Goal: Complete application form

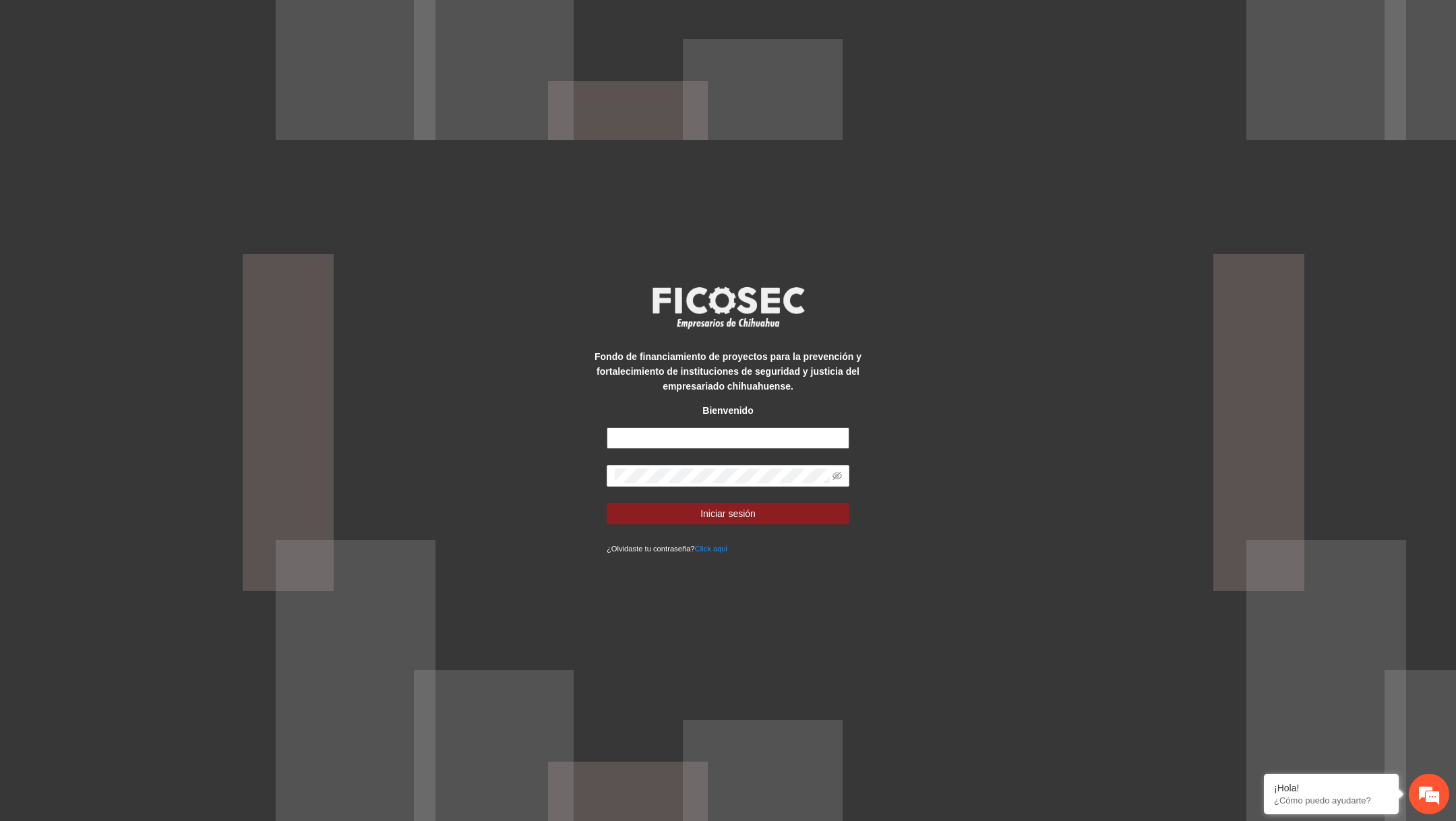
click at [784, 433] on input "text" at bounding box center [727, 438] width 242 height 22
click at [781, 438] on input "text" at bounding box center [727, 438] width 242 height 22
type input "*"
click at [753, 440] on input "text" at bounding box center [727, 438] width 242 height 22
paste input "**********"
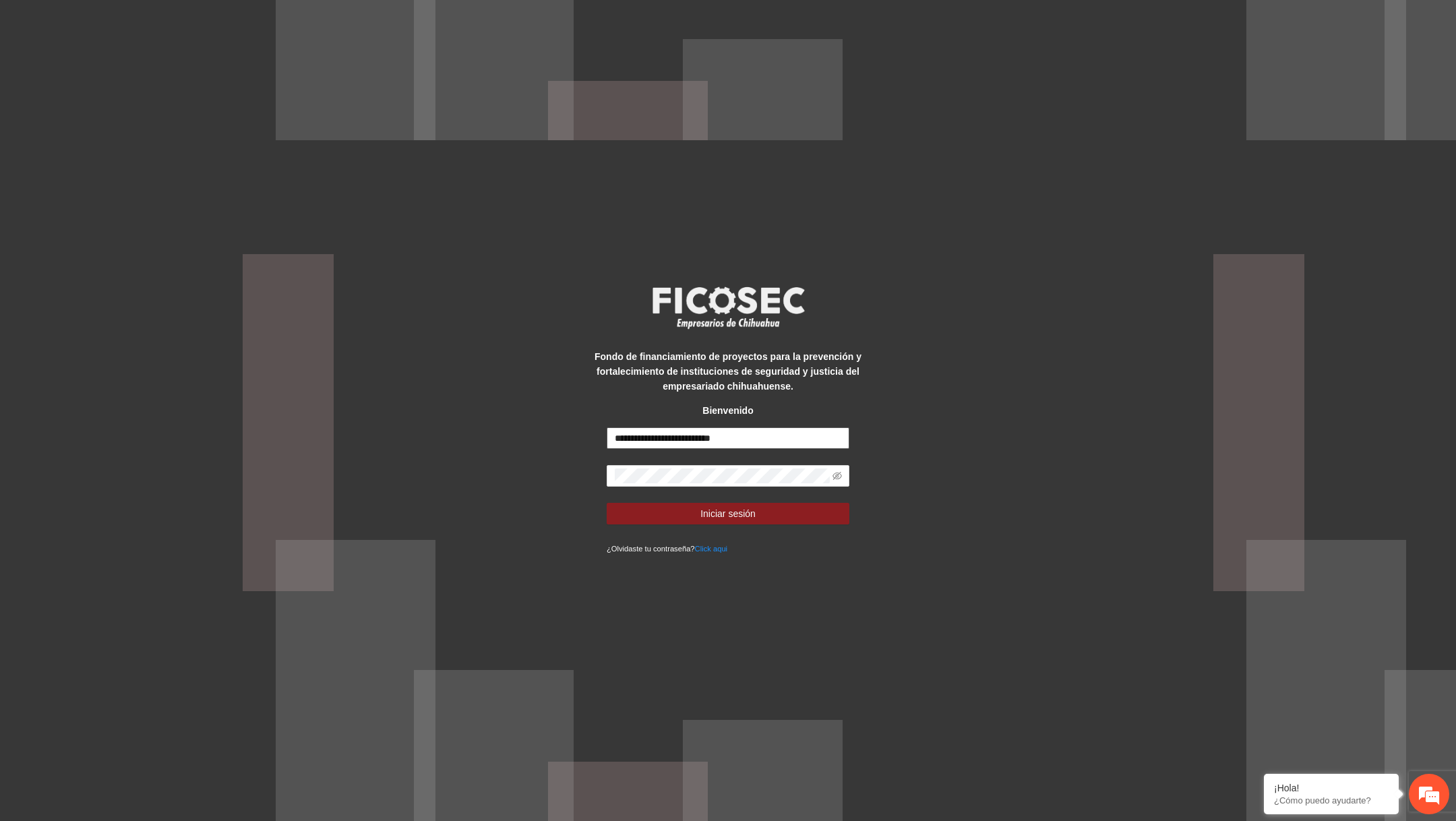
type input "**********"
click at [606, 503] on button "Iniciar sesión" at bounding box center [727, 513] width 242 height 22
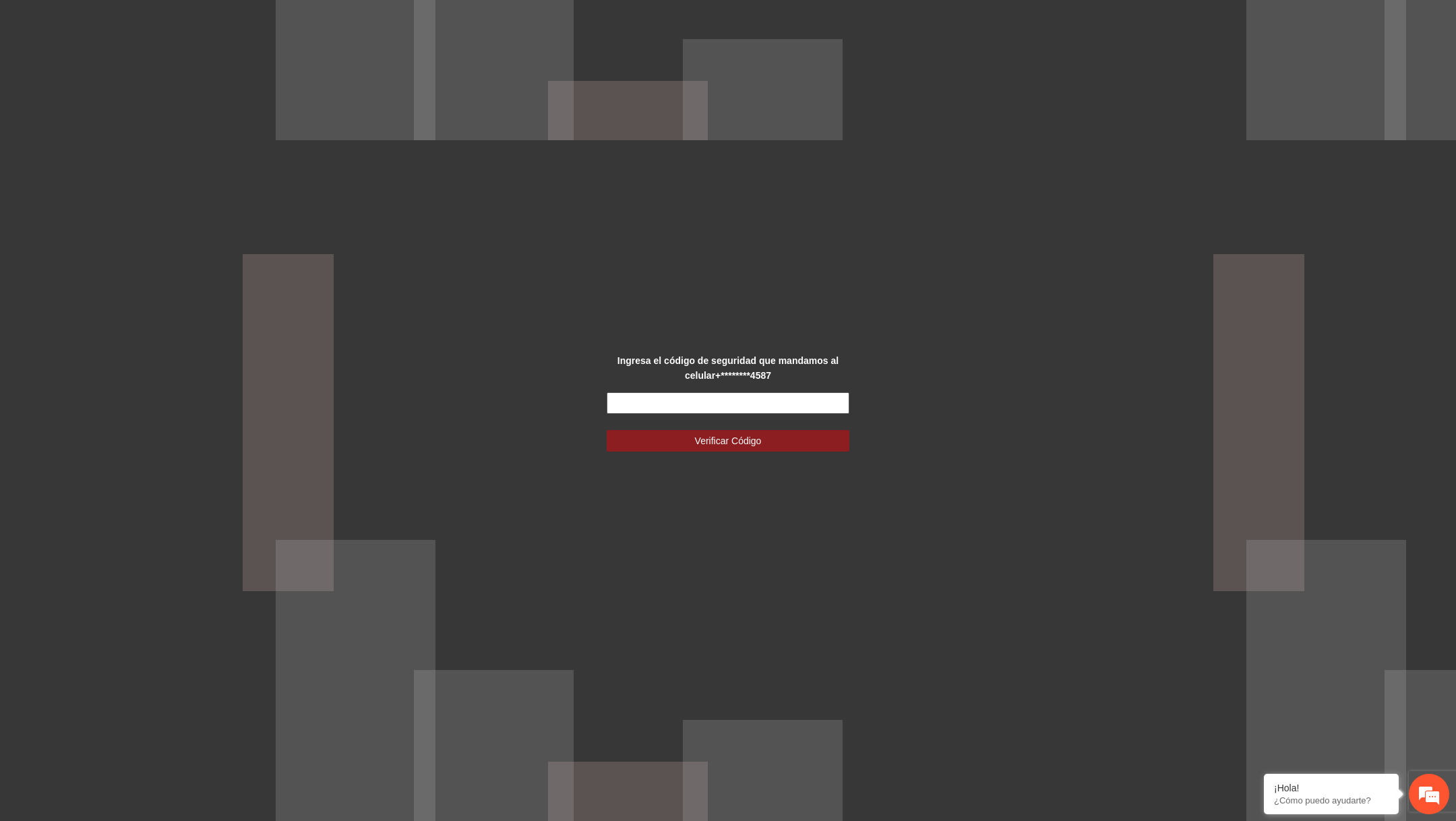
click at [770, 406] on input "text" at bounding box center [727, 403] width 242 height 22
type input "******"
click at [606, 430] on button "Verificar Código" at bounding box center [727, 440] width 242 height 22
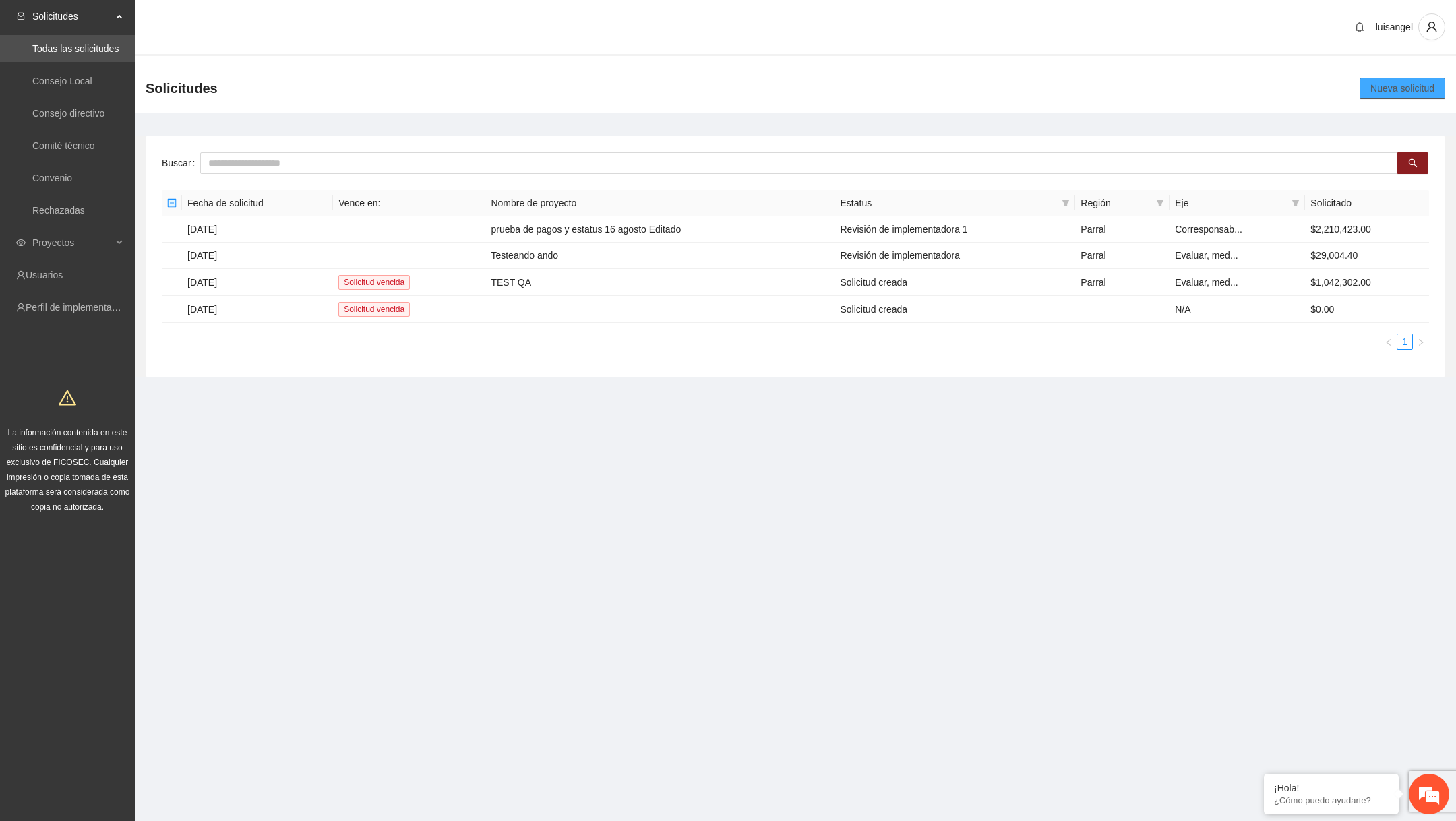
click at [1392, 93] on span "Nueva solicitud" at bounding box center [1402, 88] width 64 height 15
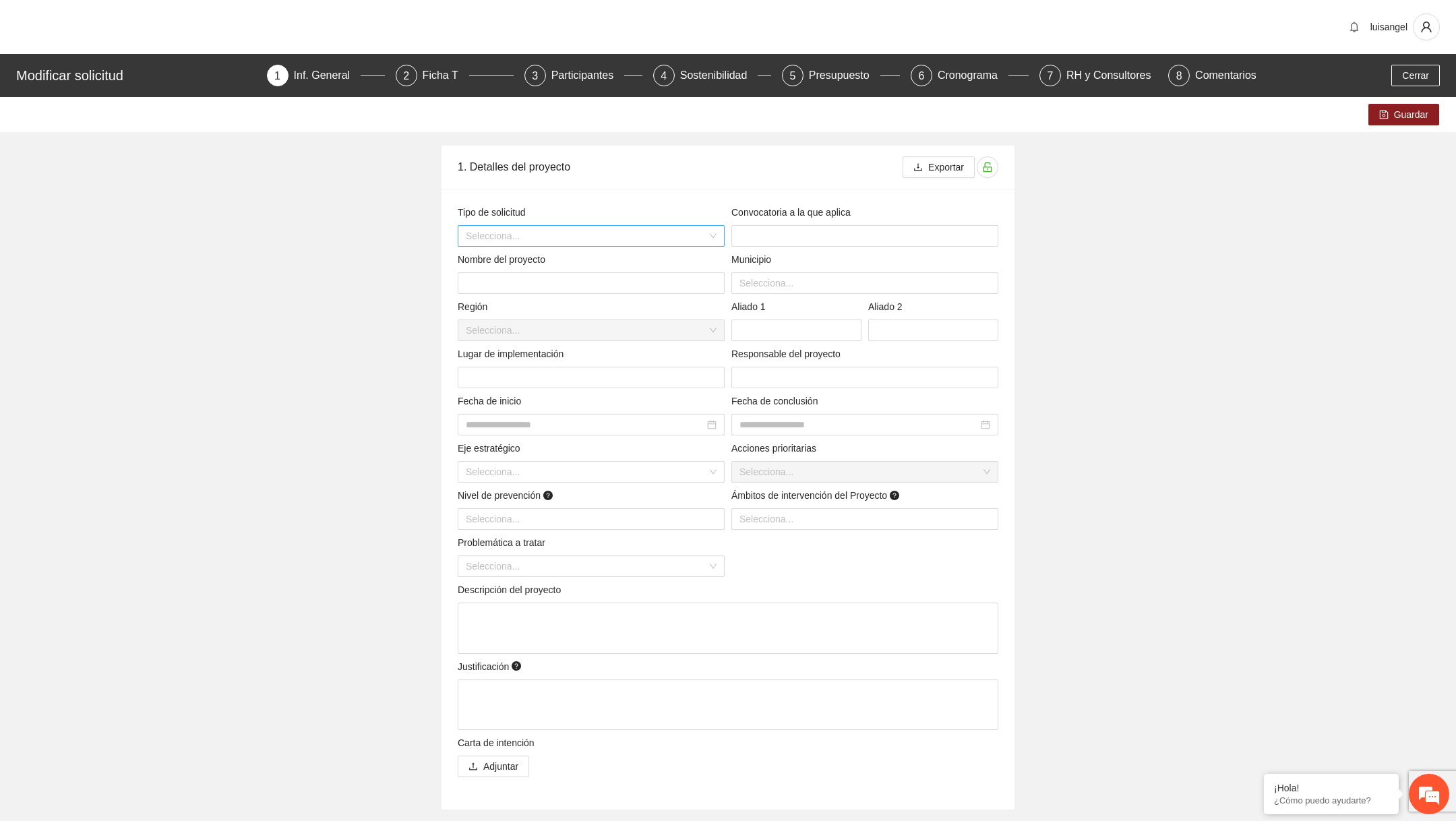
click at [655, 239] on input "search" at bounding box center [586, 235] width 241 height 20
click at [585, 328] on div "Proyectos menores" at bounding box center [590, 326] width 251 height 15
click at [785, 229] on input "text" at bounding box center [865, 235] width 267 height 22
type input "*"
type input "******"
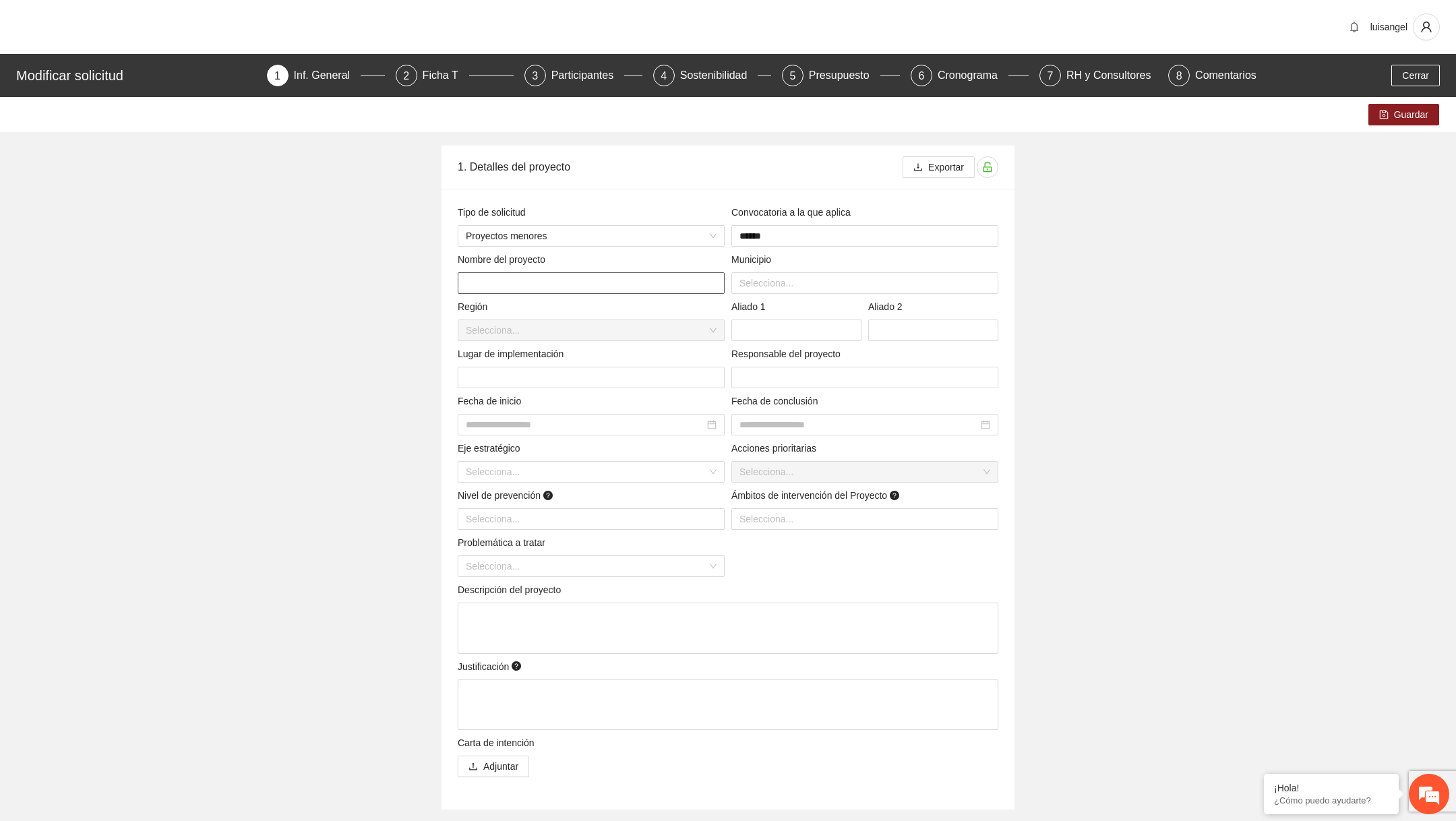
click at [597, 283] on input "text" at bounding box center [591, 283] width 267 height 22
type input "*"
click at [791, 276] on div at bounding box center [864, 283] width 260 height 16
type input "**********"
click at [768, 357] on div "Balleza" at bounding box center [868, 352] width 242 height 15
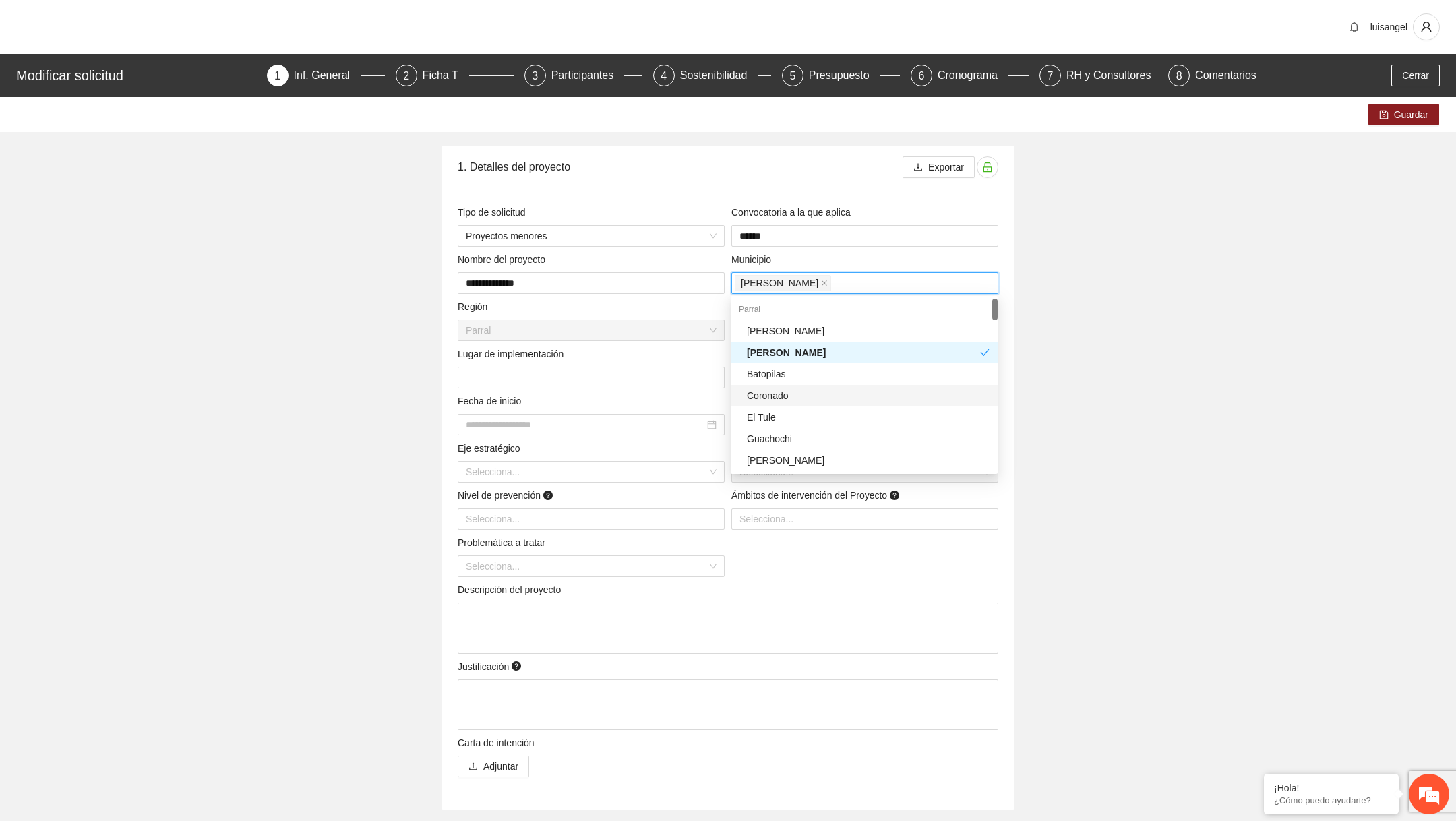
click at [779, 395] on div "Coronado" at bounding box center [868, 395] width 242 height 15
click at [624, 385] on input "text" at bounding box center [591, 377] width 267 height 22
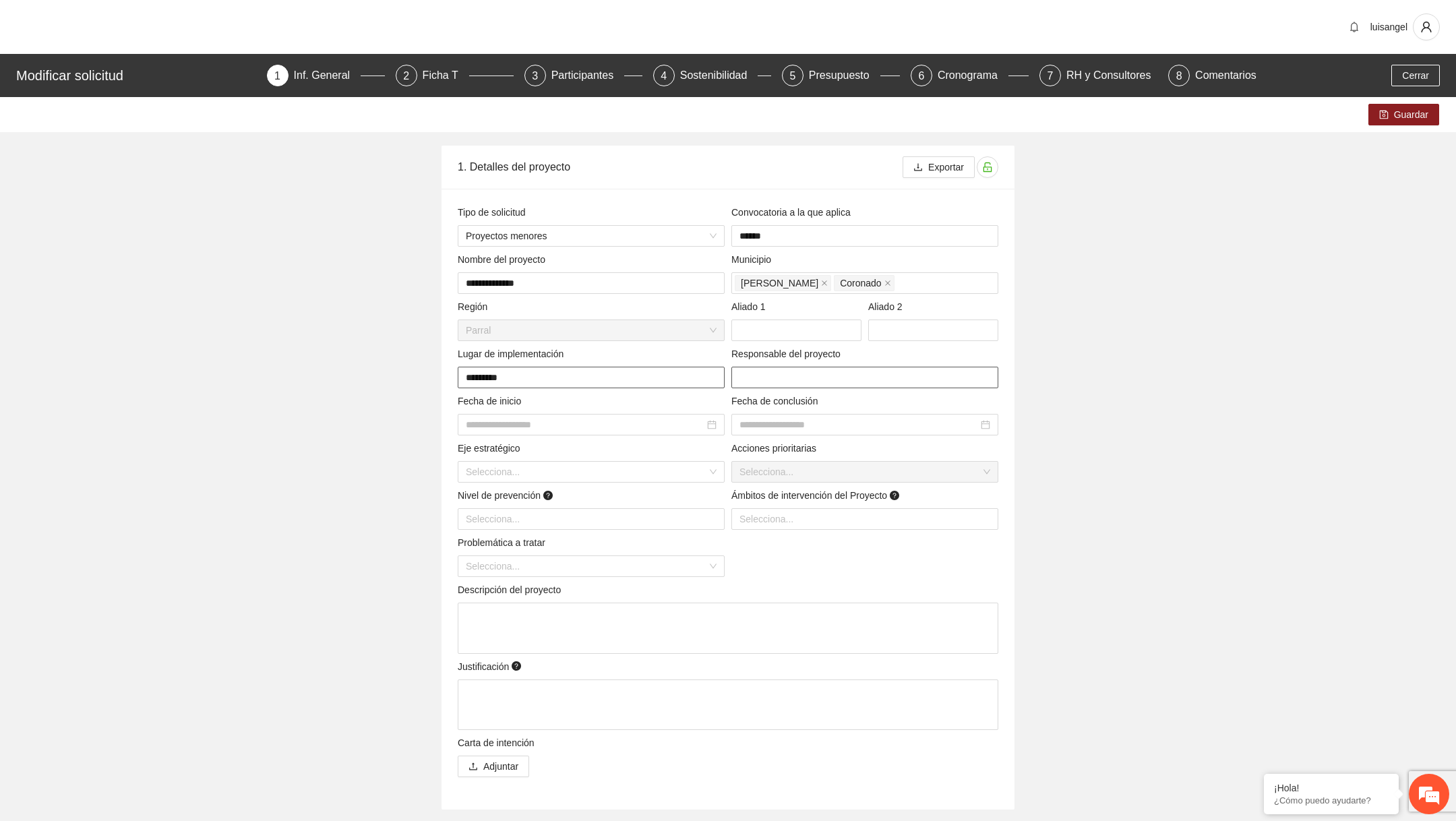
type input "*********"
click at [812, 385] on input "text" at bounding box center [865, 377] width 267 height 22
type input "*********"
click at [788, 333] on input "text" at bounding box center [796, 330] width 130 height 22
type input "*"
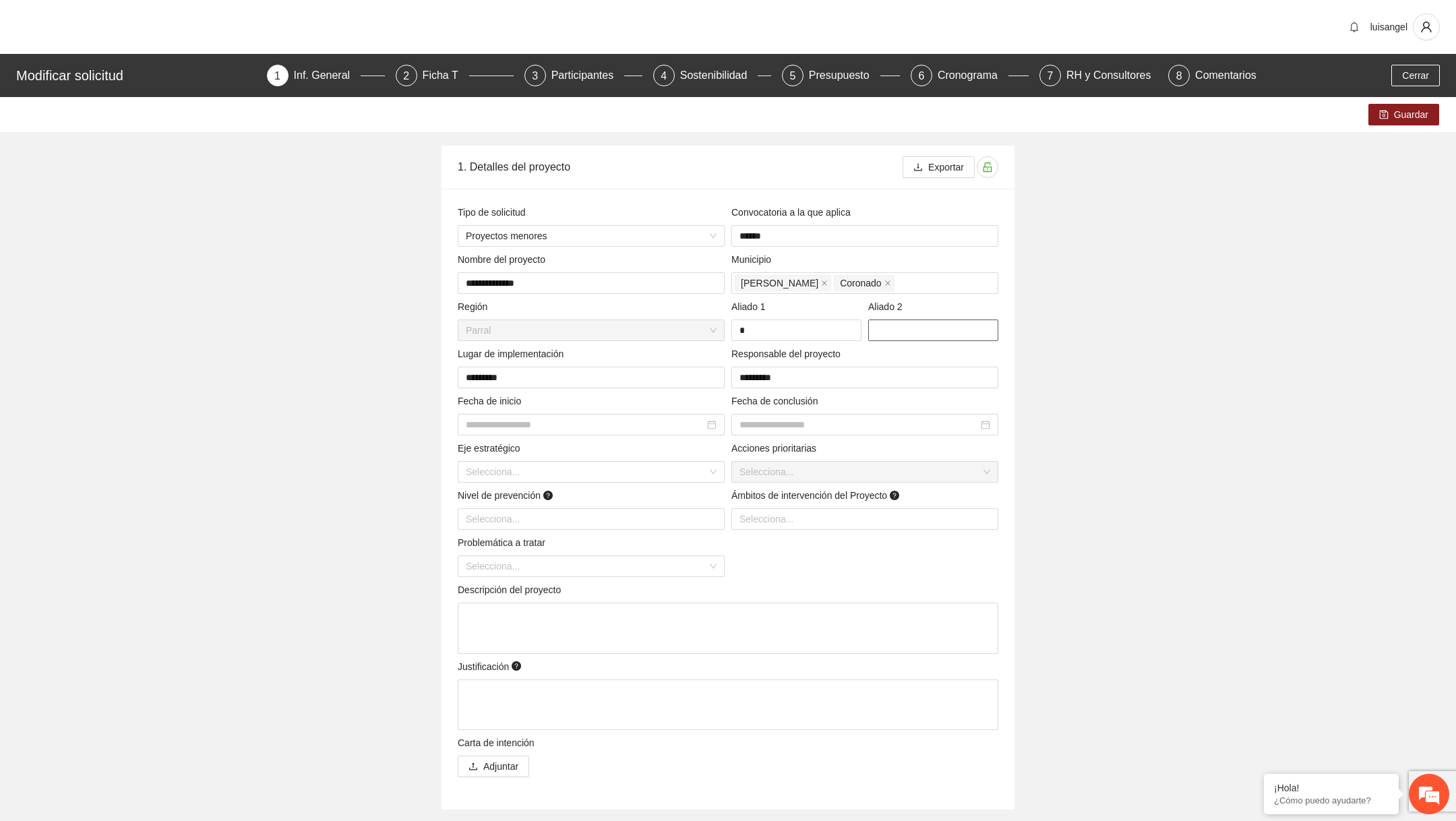
click at [895, 331] on input "text" at bounding box center [933, 330] width 130 height 22
type input "*"
click at [775, 420] on input at bounding box center [858, 424] width 238 height 15
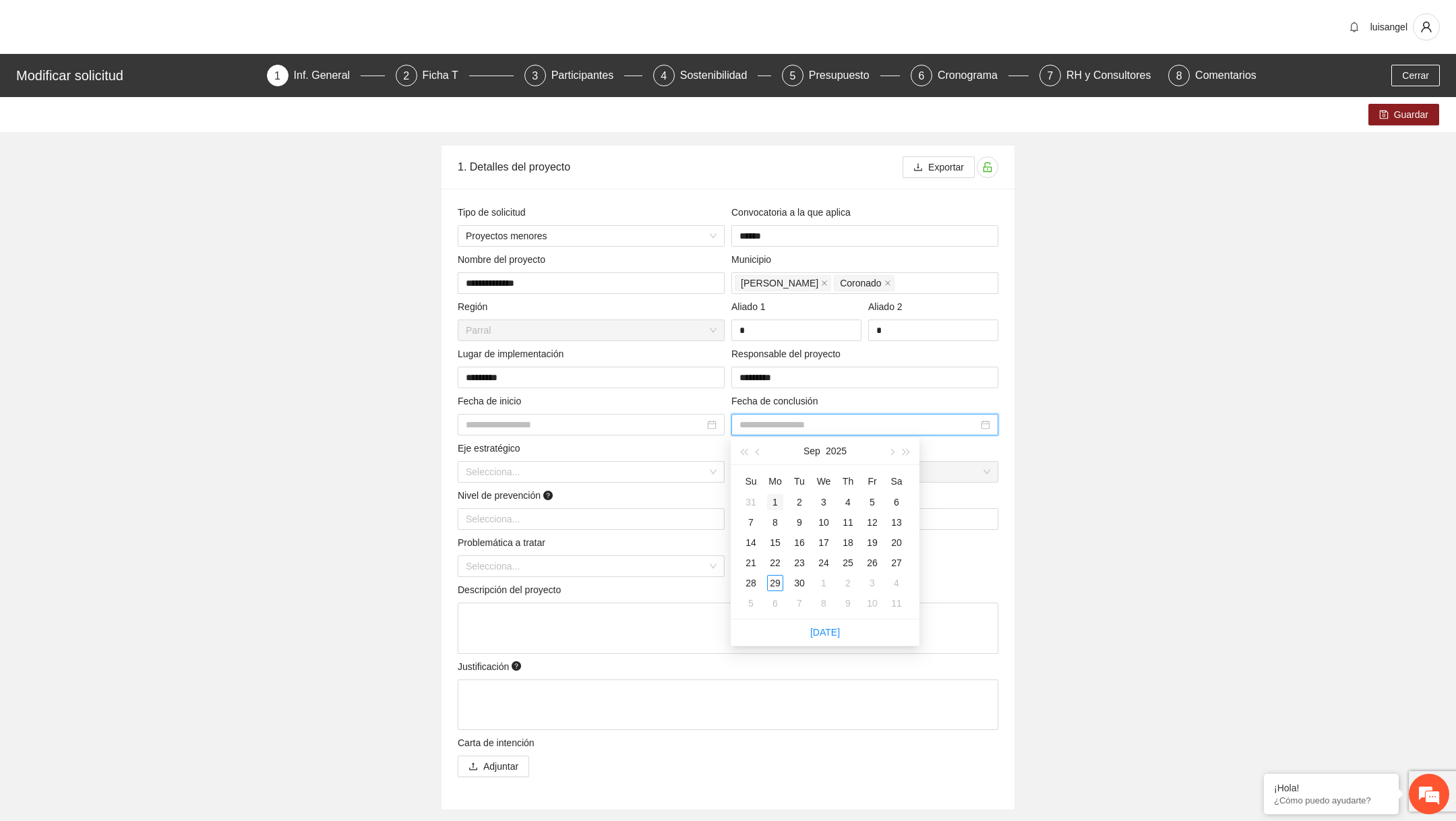
type input "**********"
click at [775, 496] on div "1" at bounding box center [775, 501] width 16 height 16
click at [565, 462] on input "search" at bounding box center [586, 472] width 241 height 20
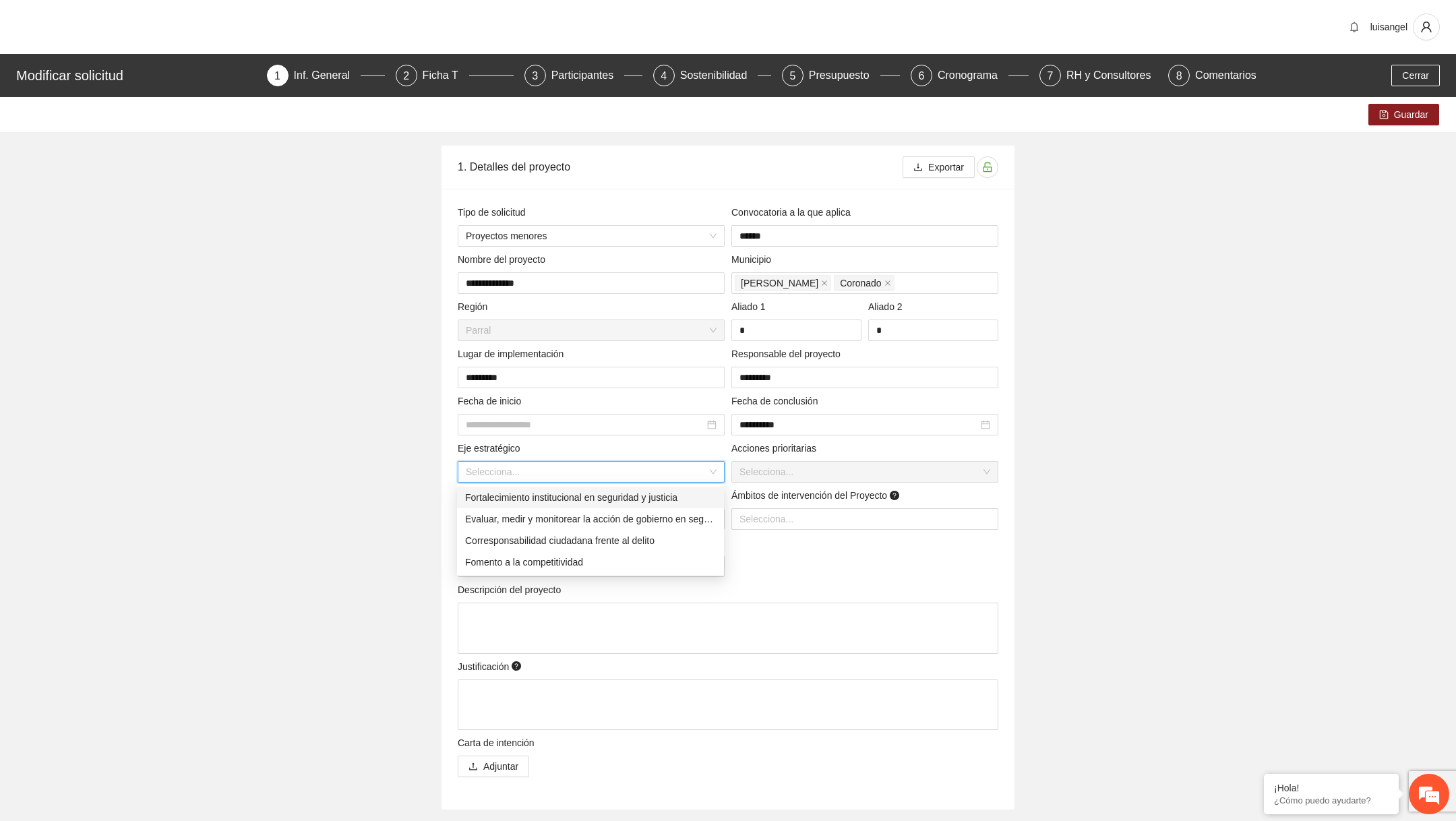
click at [545, 520] on div "Evaluar, medir y monitorear la acción de gobierno en seguridad y justicia" at bounding box center [590, 518] width 251 height 15
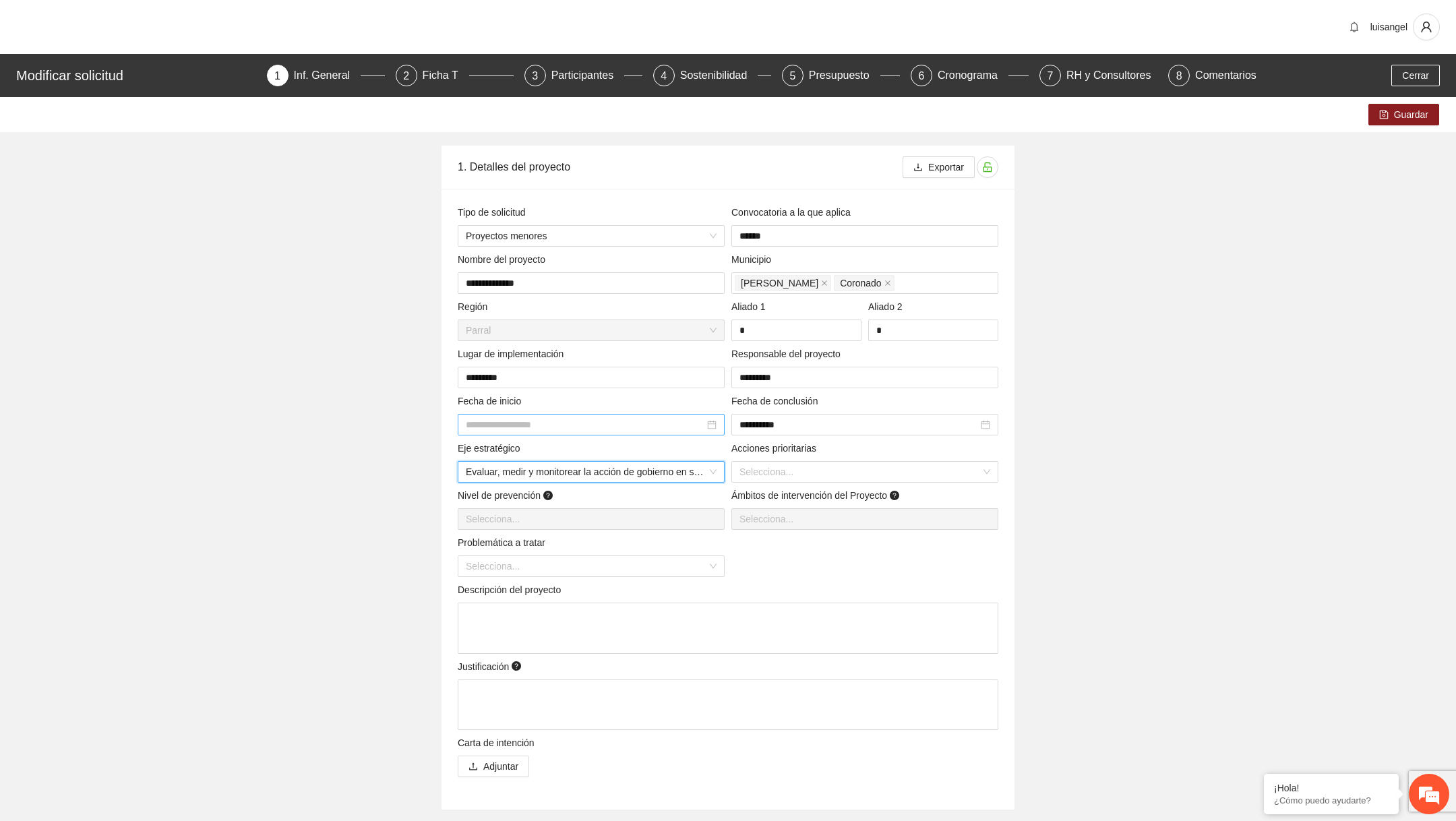
click at [539, 420] on input at bounding box center [584, 424] width 238 height 15
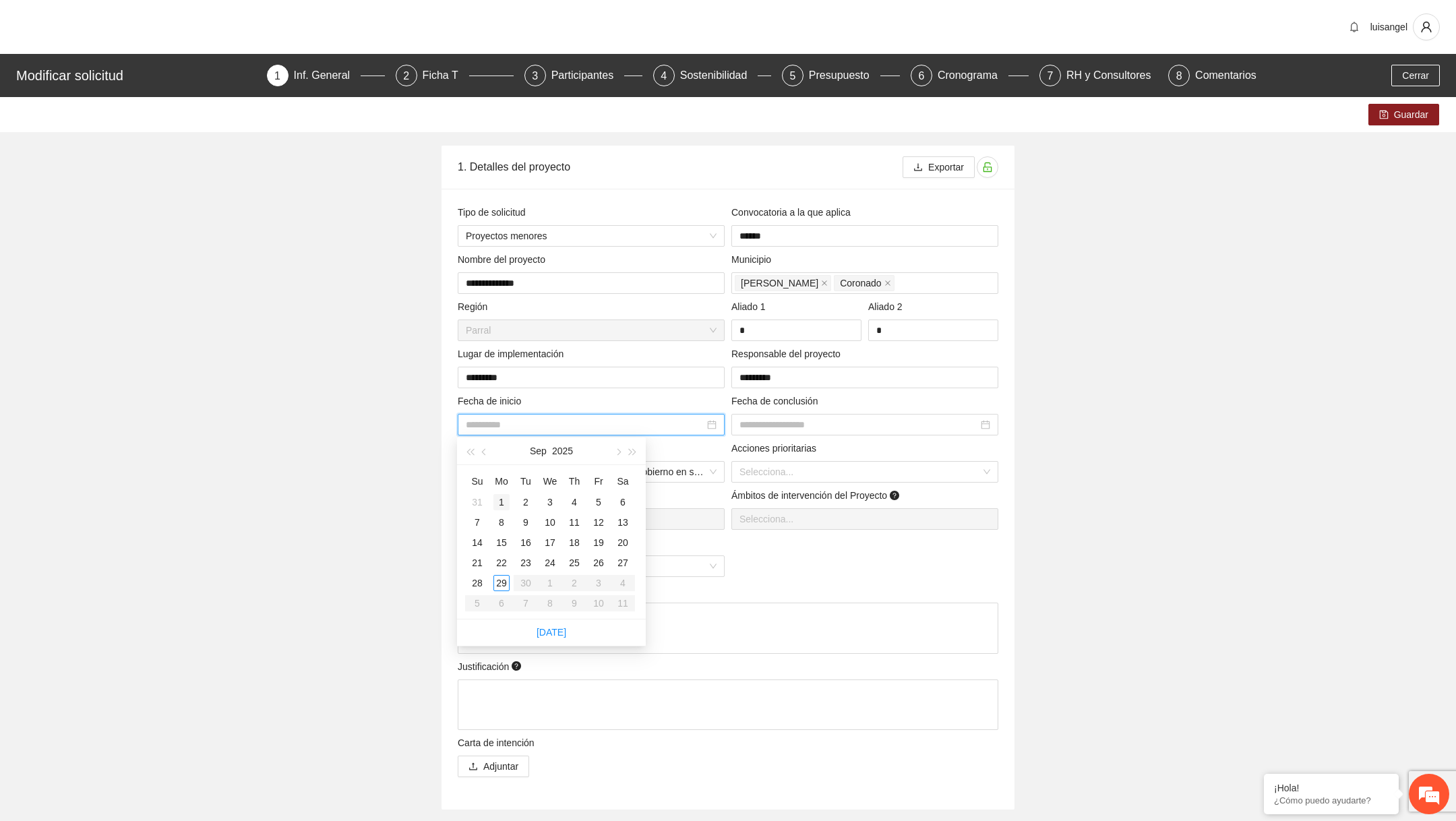
type input "**********"
click at [499, 505] on div "1" at bounding box center [501, 501] width 16 height 16
click at [817, 424] on input at bounding box center [858, 424] width 238 height 15
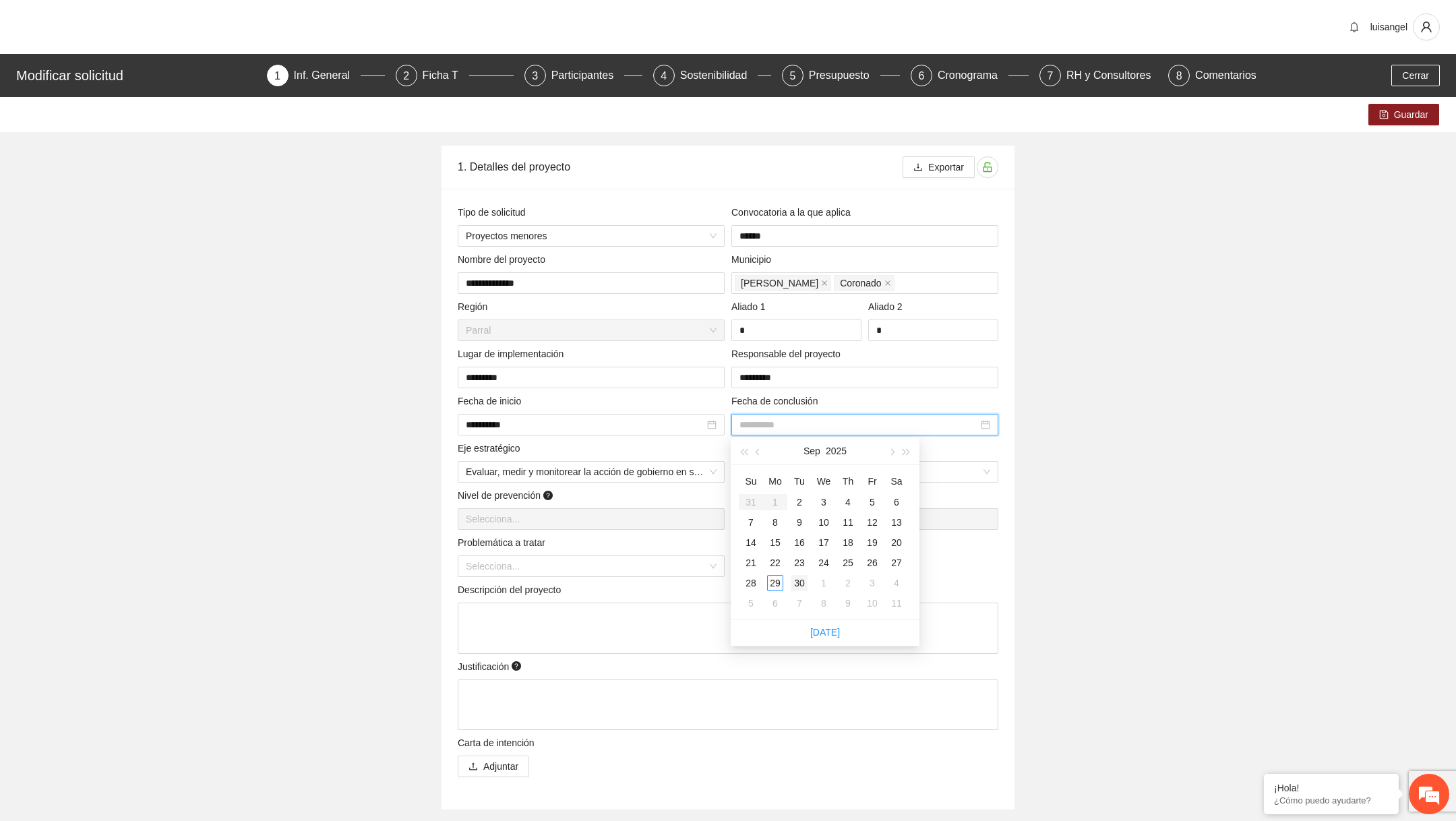
type input "**********"
click at [795, 584] on div "30" at bounding box center [799, 583] width 16 height 16
click at [588, 571] on input "search" at bounding box center [586, 565] width 241 height 20
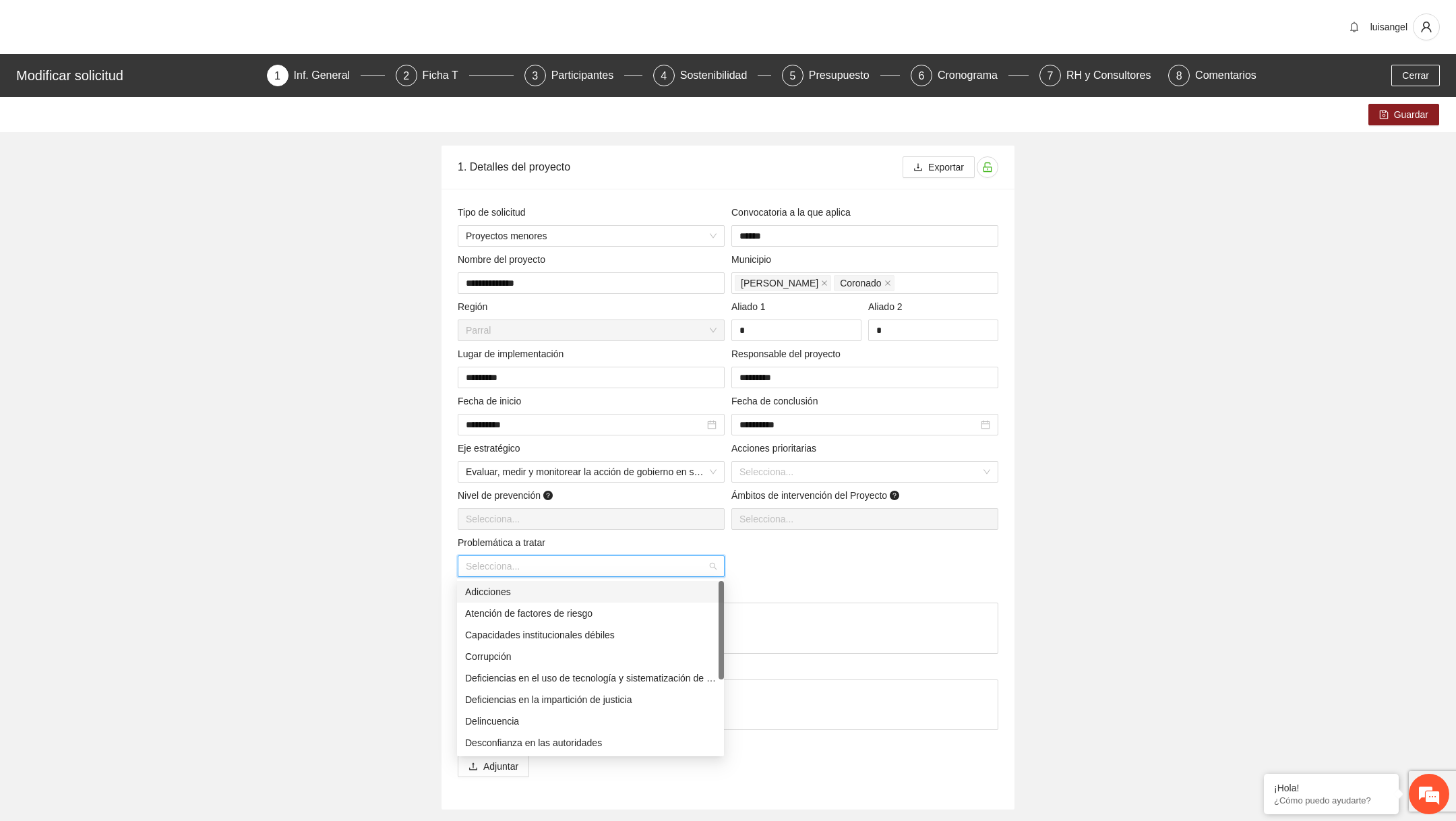
click at [547, 628] on div "Capacidades institucionales débiles" at bounding box center [590, 634] width 251 height 15
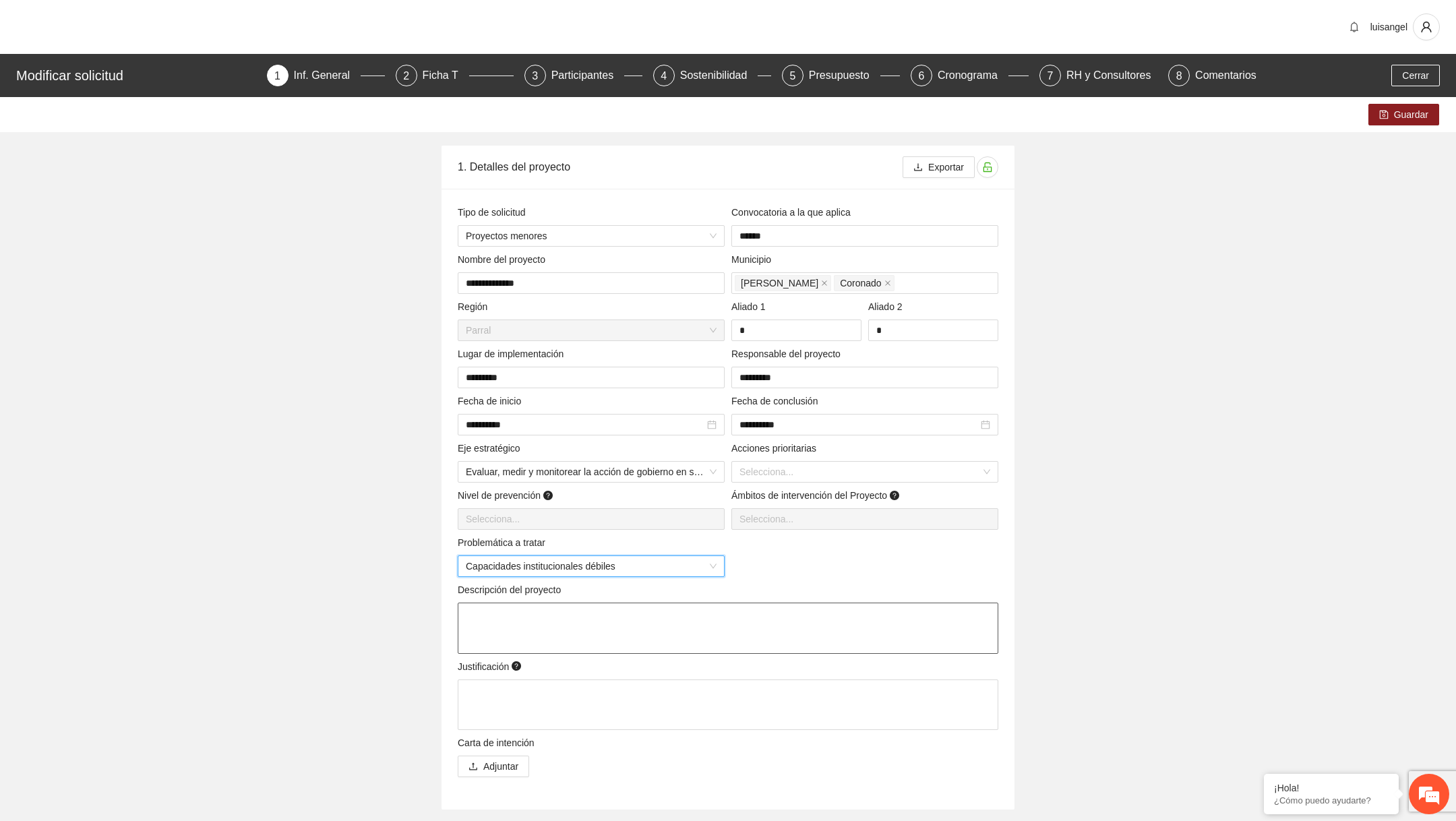
click at [526, 629] on textarea at bounding box center [728, 628] width 540 height 51
type textarea "*"
click at [520, 688] on textarea at bounding box center [728, 704] width 540 height 51
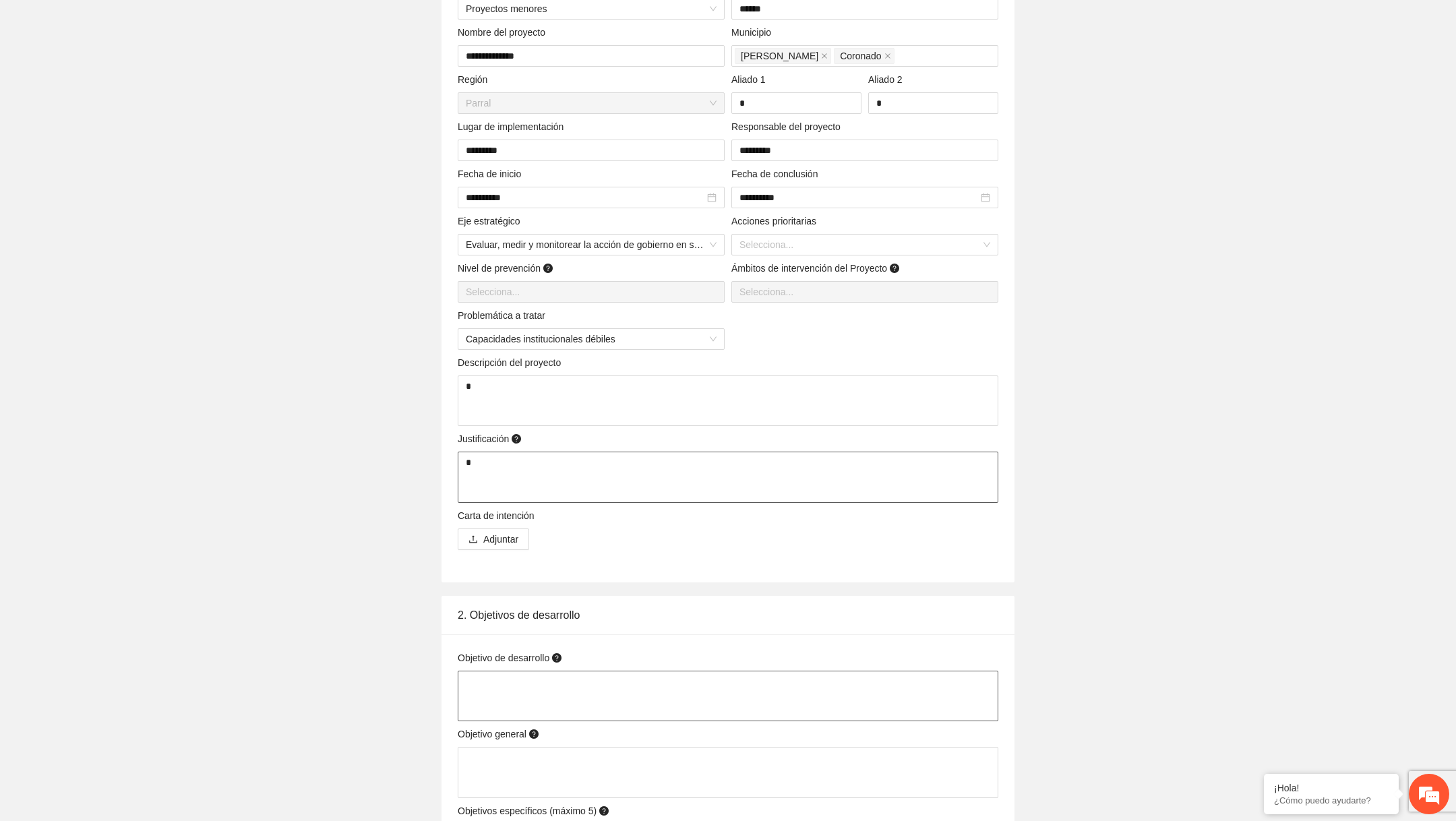
type textarea "*"
click at [520, 683] on textarea at bounding box center [728, 696] width 540 height 51
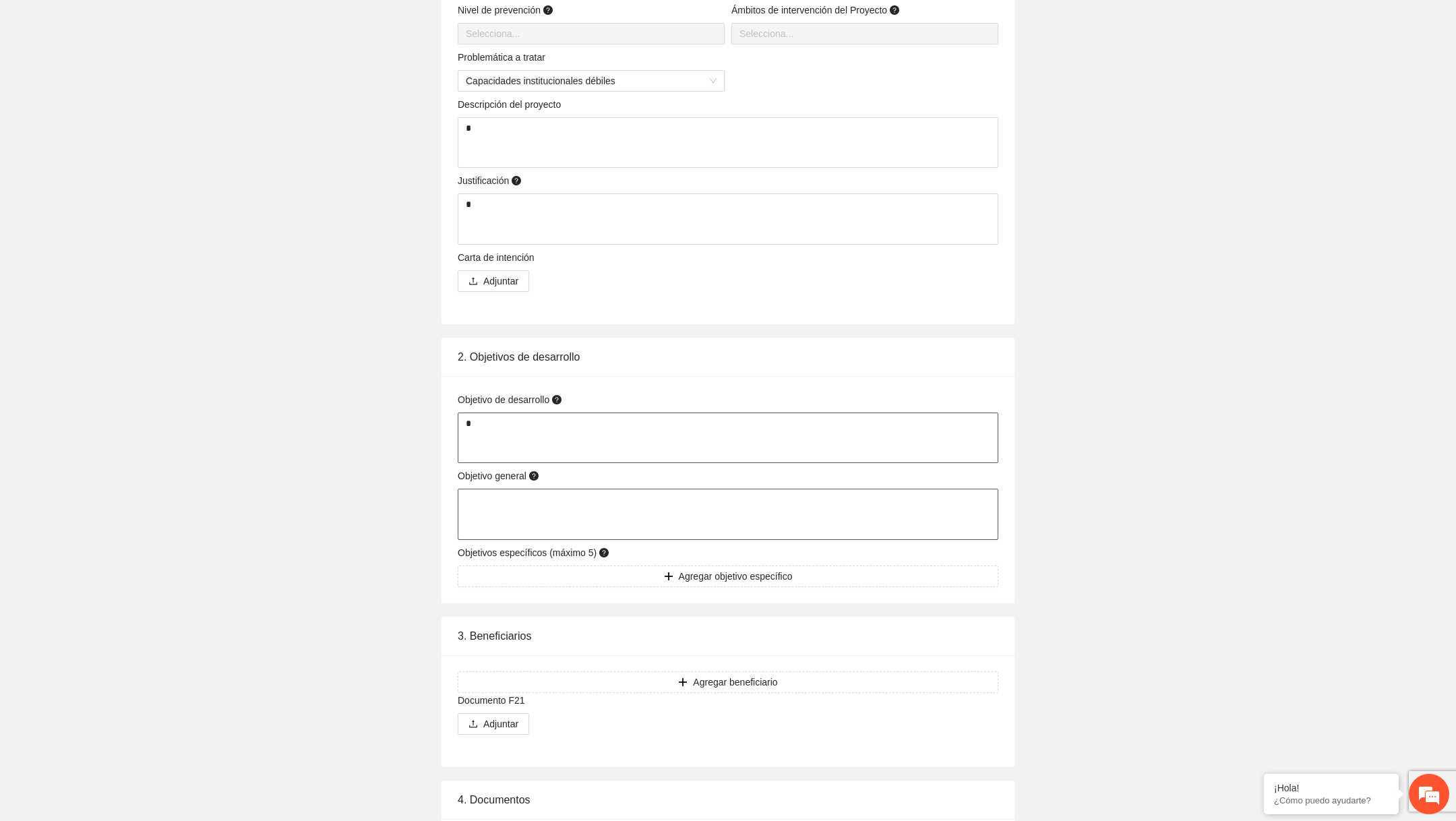
scroll to position [500, 0]
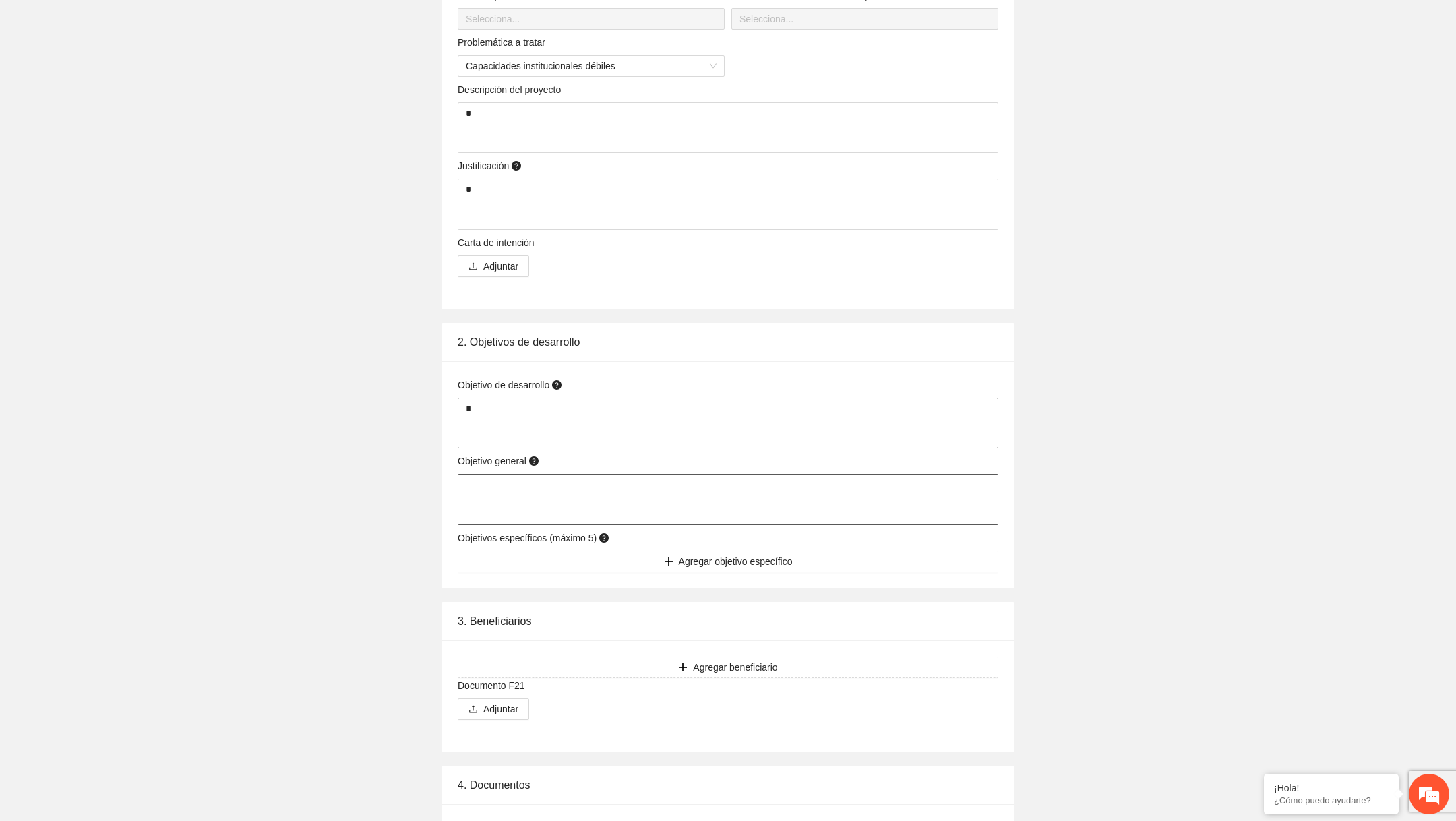
type textarea "*"
click at [552, 486] on textarea at bounding box center [728, 499] width 540 height 51
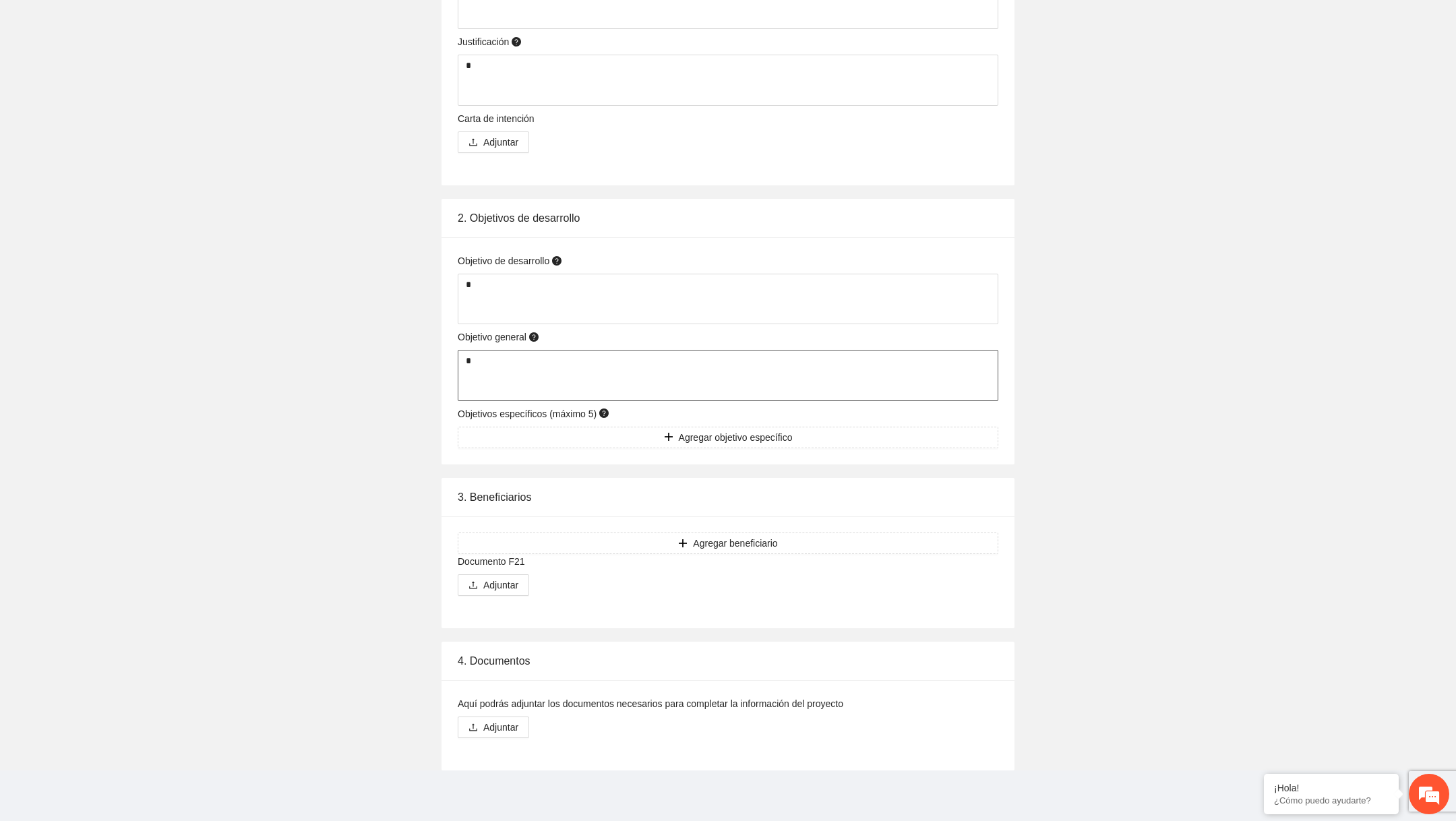
scroll to position [0, 0]
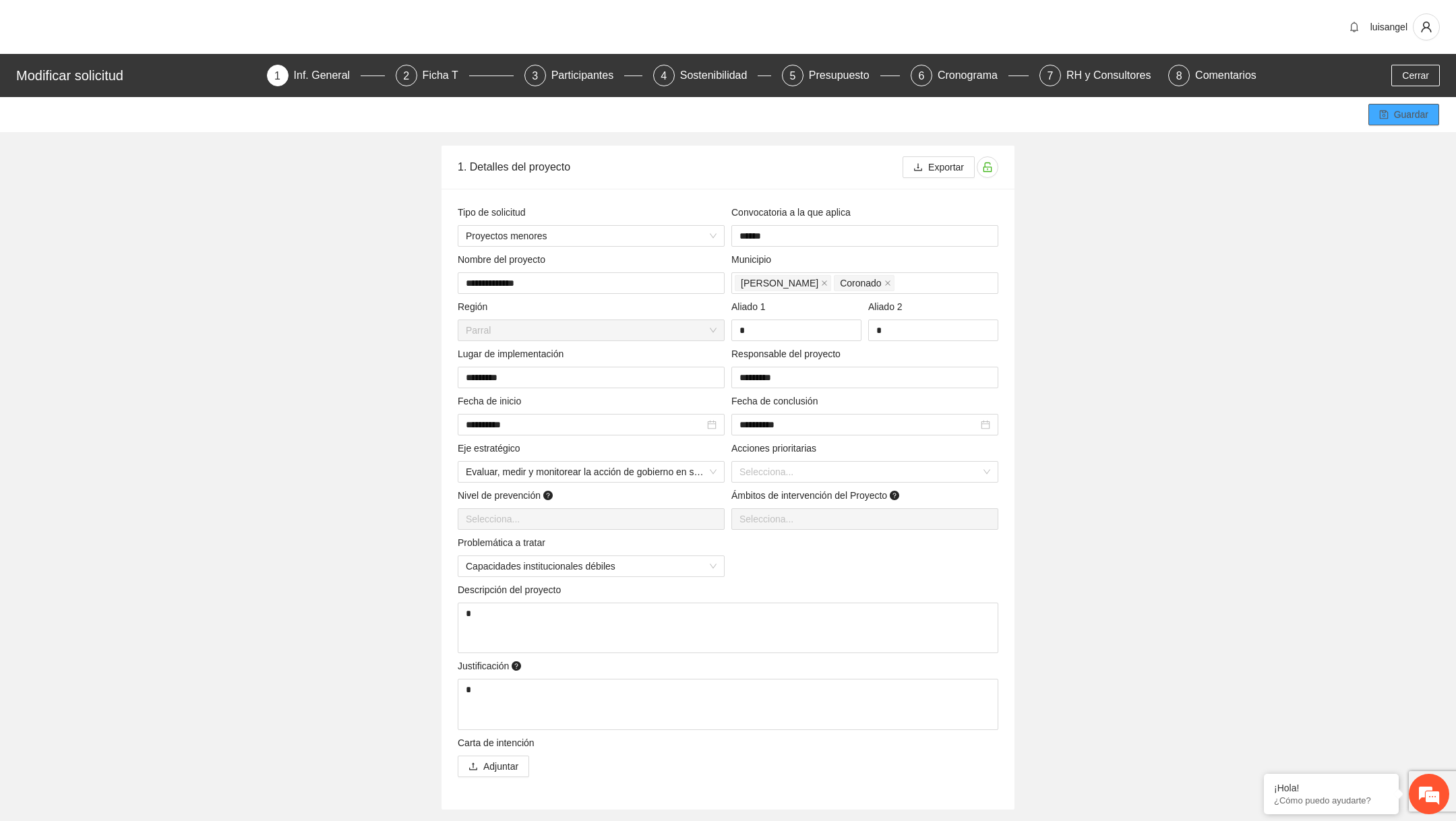
type textarea "*"
click at [1380, 113] on icon "save" at bounding box center [1384, 115] width 10 height 10
click at [1409, 70] on span "Cerrar" at bounding box center [1415, 75] width 27 height 15
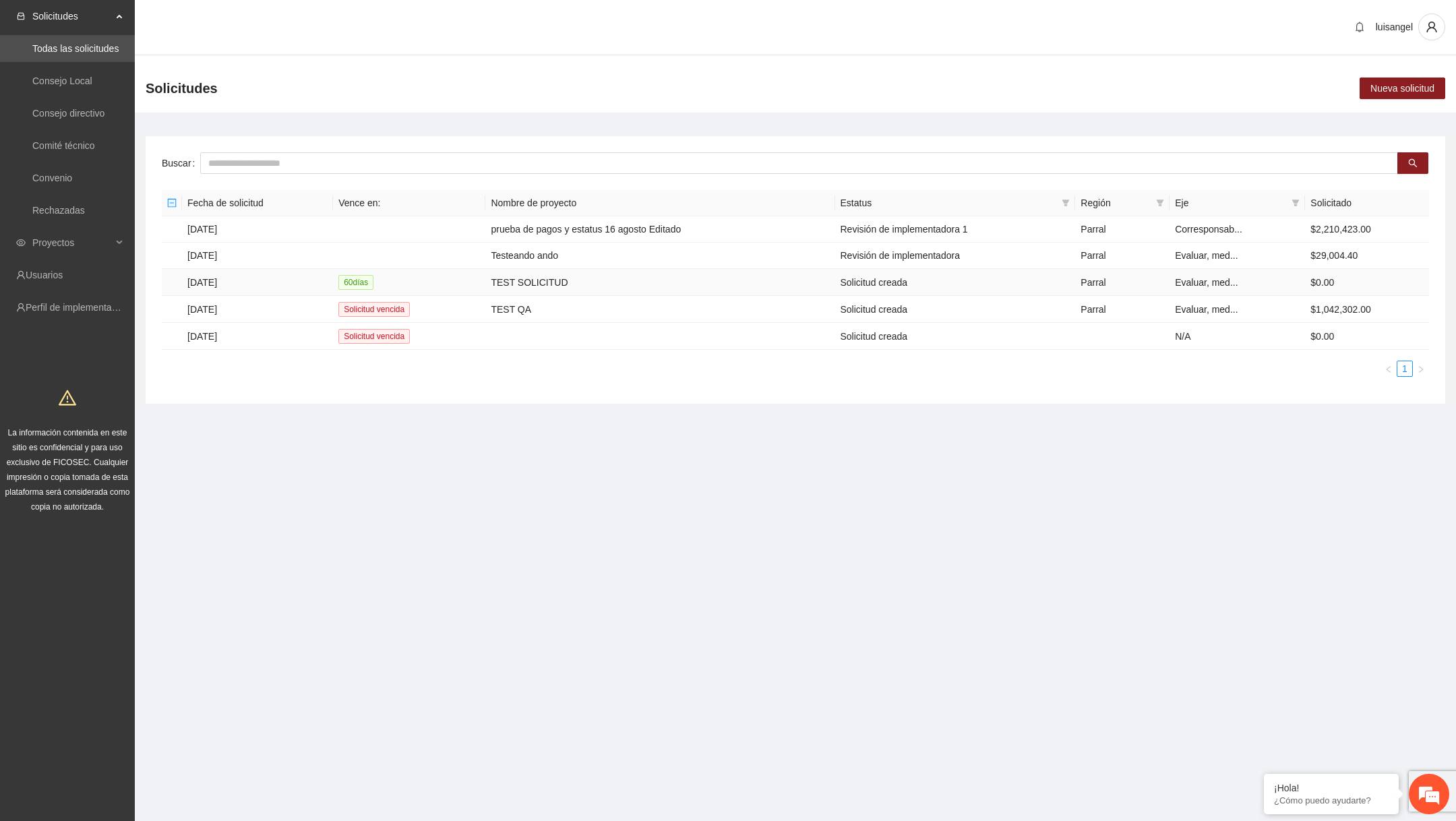
click at [615, 280] on td "TEST SOLICITUD" at bounding box center [660, 282] width 349 height 27
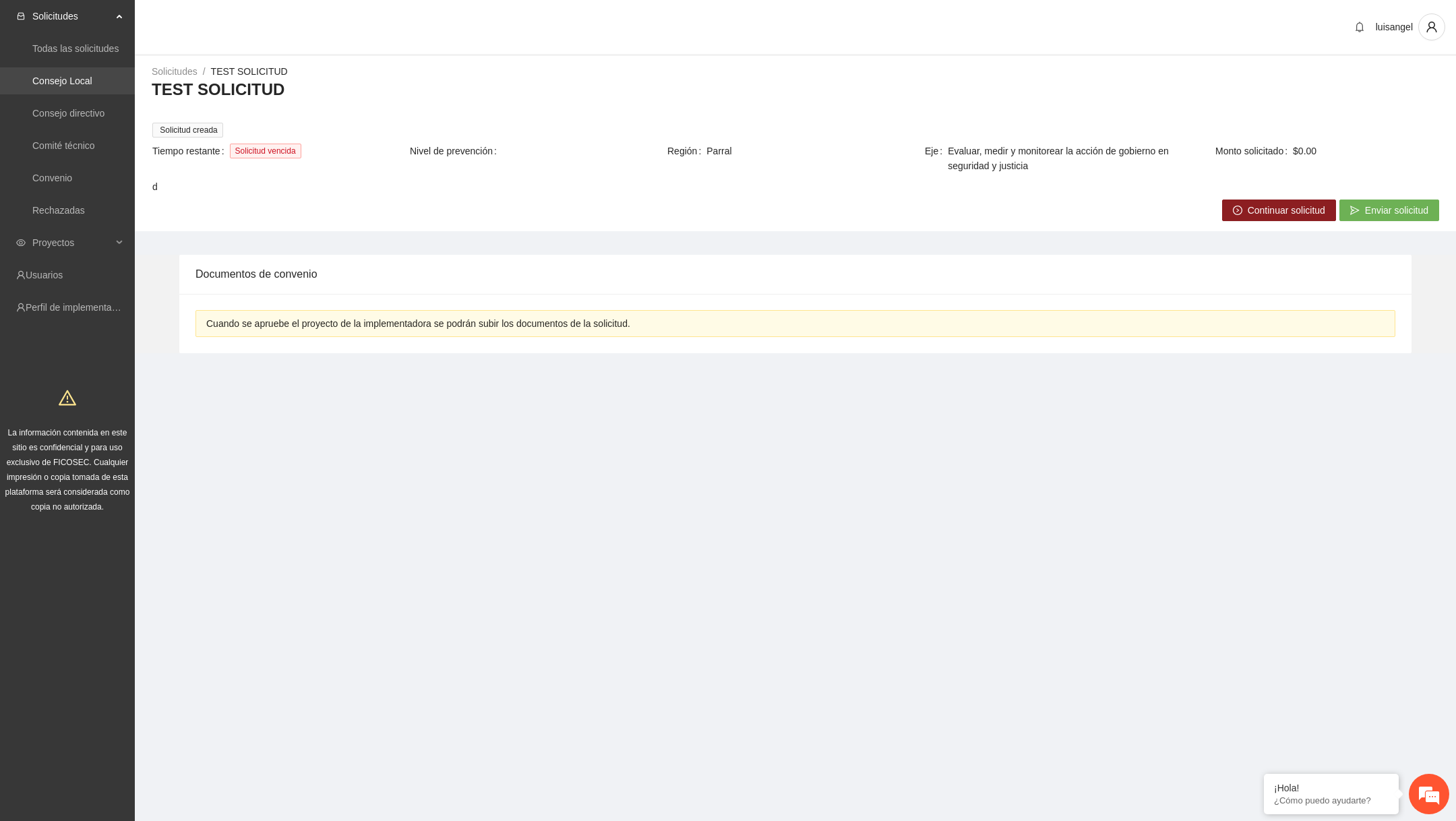
click at [89, 86] on link "Consejo Local" at bounding box center [63, 81] width 60 height 11
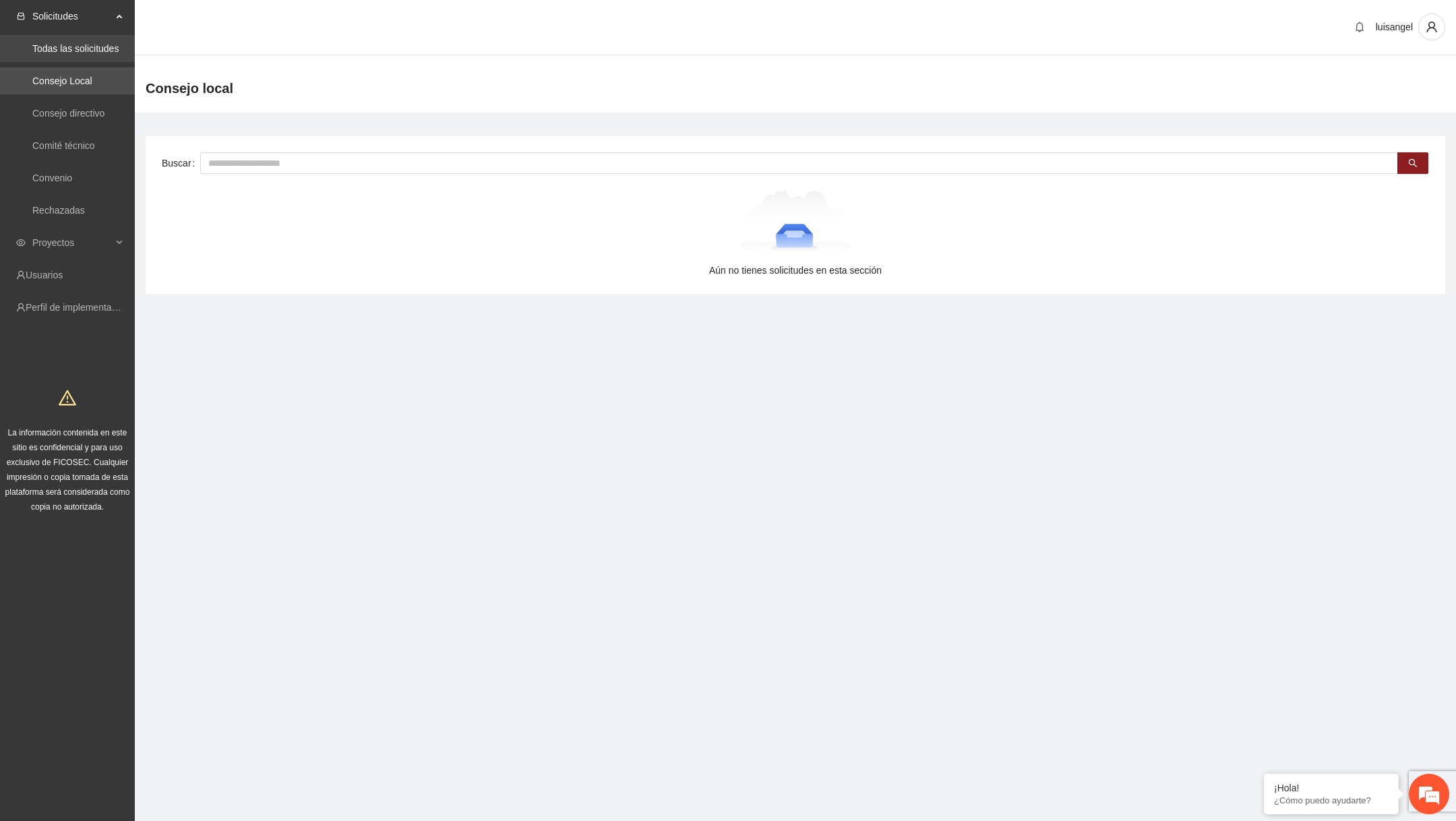
click at [91, 43] on link "Todas las solicitudes" at bounding box center [76, 49] width 86 height 11
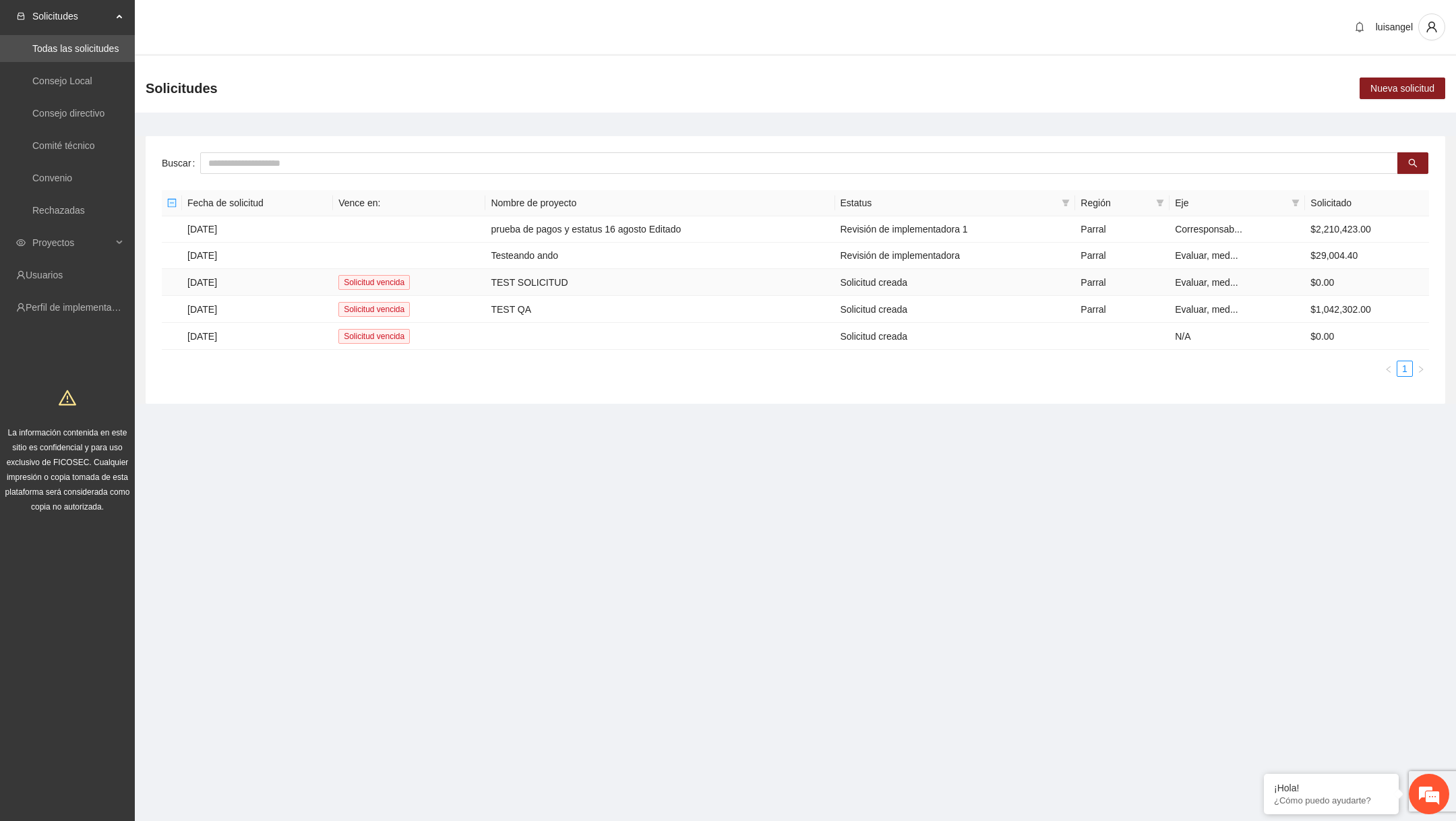
click at [562, 283] on td "TEST SOLICITUD" at bounding box center [660, 282] width 349 height 27
